Goal: Transaction & Acquisition: Purchase product/service

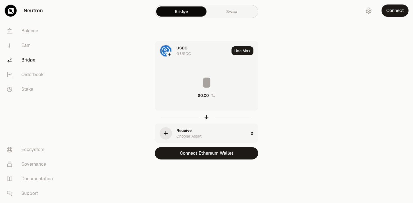
click at [206, 87] on input at bounding box center [206, 82] width 103 height 17
type input "*"
click at [286, 109] on div "USDC 0 USDC Use Max * $0.99 Receive Choose Asset 0 Connect Ethereum Wallet" at bounding box center [206, 100] width 189 height 119
click at [177, 131] on div "Receive" at bounding box center [184, 131] width 15 height 6
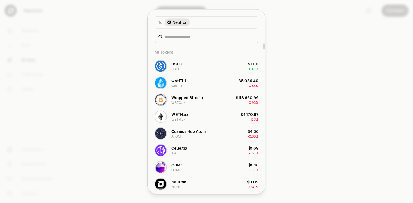
click at [195, 33] on div at bounding box center [207, 37] width 104 height 12
click at [188, 37] on input at bounding box center [210, 37] width 90 height 6
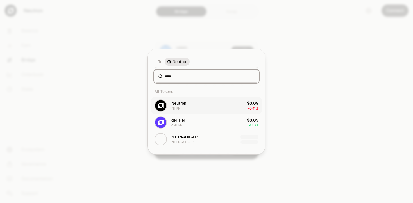
type input "****"
click at [198, 107] on button "Neutron NTRN $0.09 -0.41%" at bounding box center [206, 105] width 111 height 17
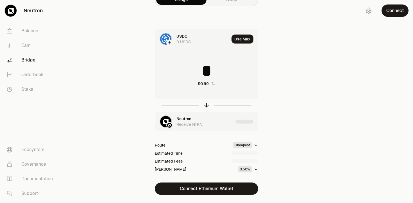
scroll to position [5, 0]
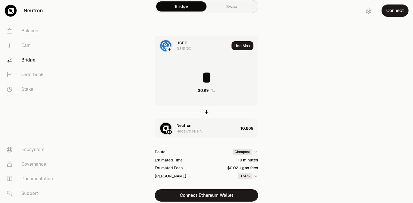
click at [170, 47] on div at bounding box center [169, 49] width 6 height 6
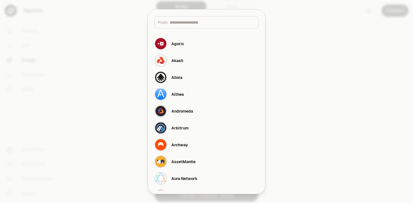
click at [195, 24] on input at bounding box center [212, 22] width 85 height 6
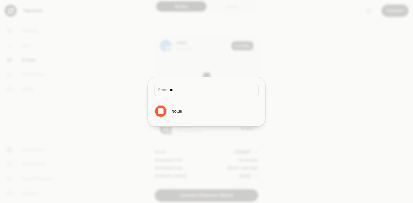
type input "*"
type input "****"
click at [195, 112] on button "Base" at bounding box center [206, 111] width 111 height 17
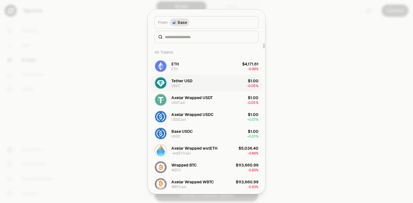
click at [213, 87] on button "Tether USD USDT $1.00 -0.05%" at bounding box center [206, 83] width 111 height 17
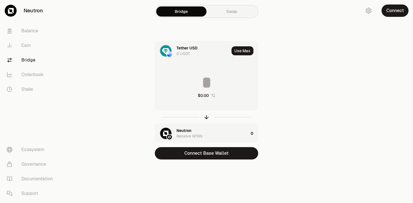
click at [207, 85] on input at bounding box center [206, 82] width 103 height 17
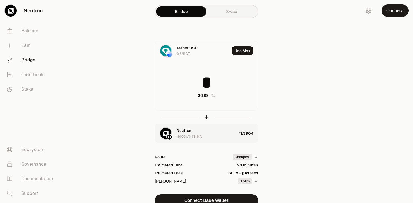
type input "*"
